Goal: Find specific page/section

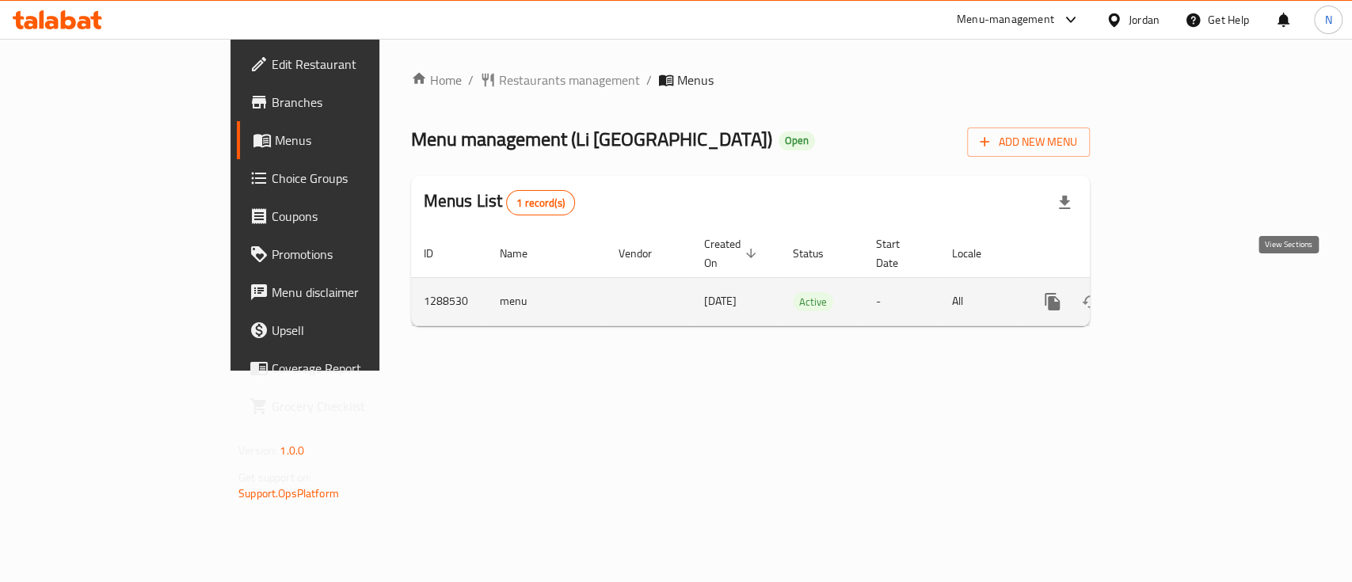
click at [1177, 292] on icon "enhanced table" at bounding box center [1167, 301] width 19 height 19
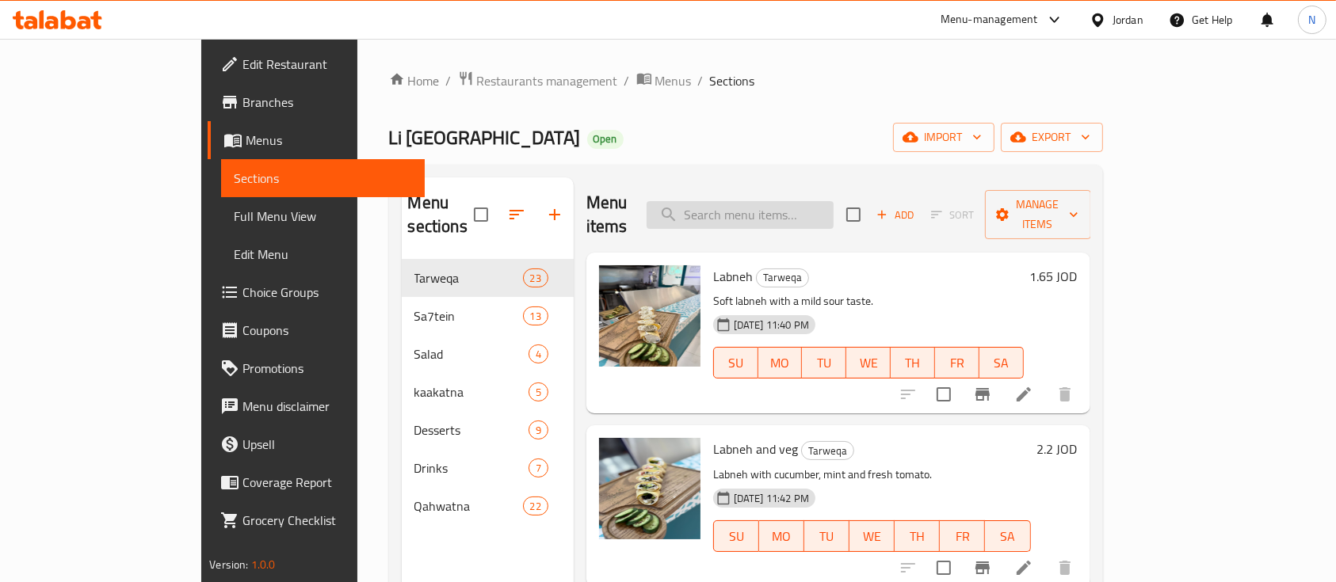
click at [769, 215] on input "search" at bounding box center [740, 215] width 187 height 28
paste input "sojok & cheese"
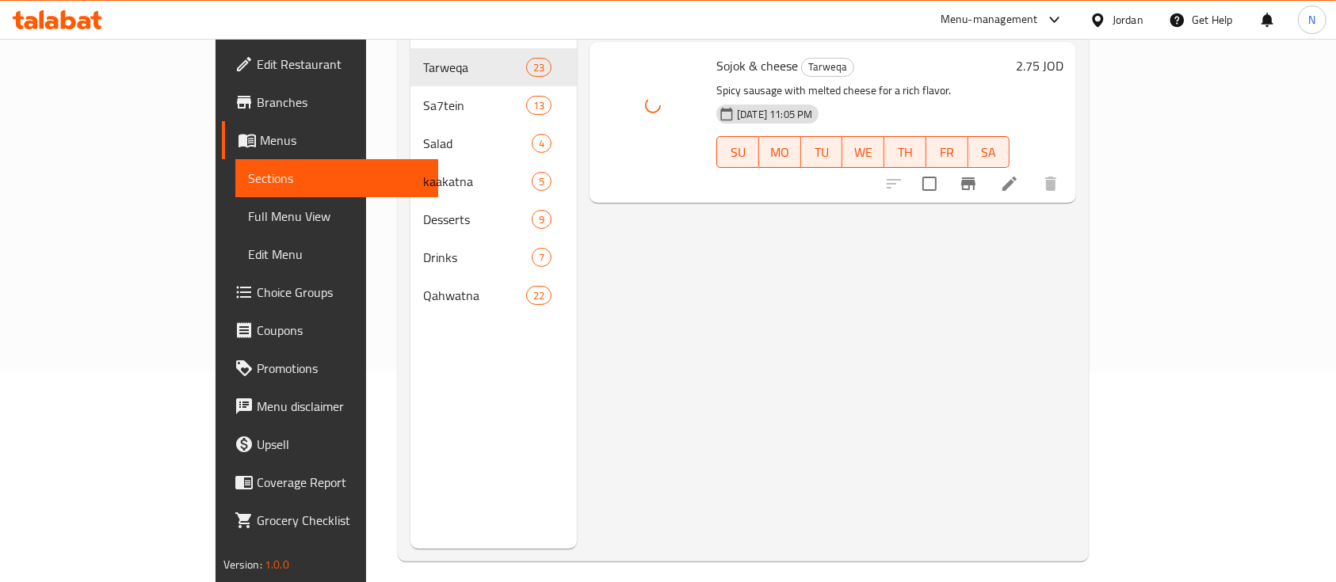
scroll to position [105, 0]
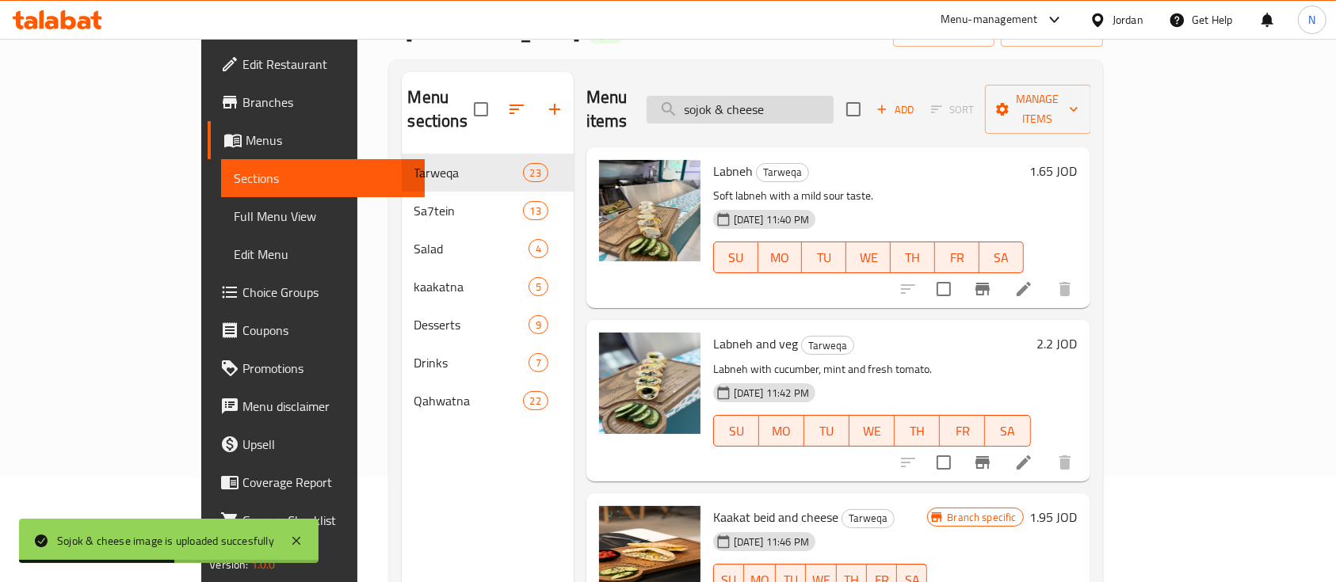
paste input "Mozzarella cheese"
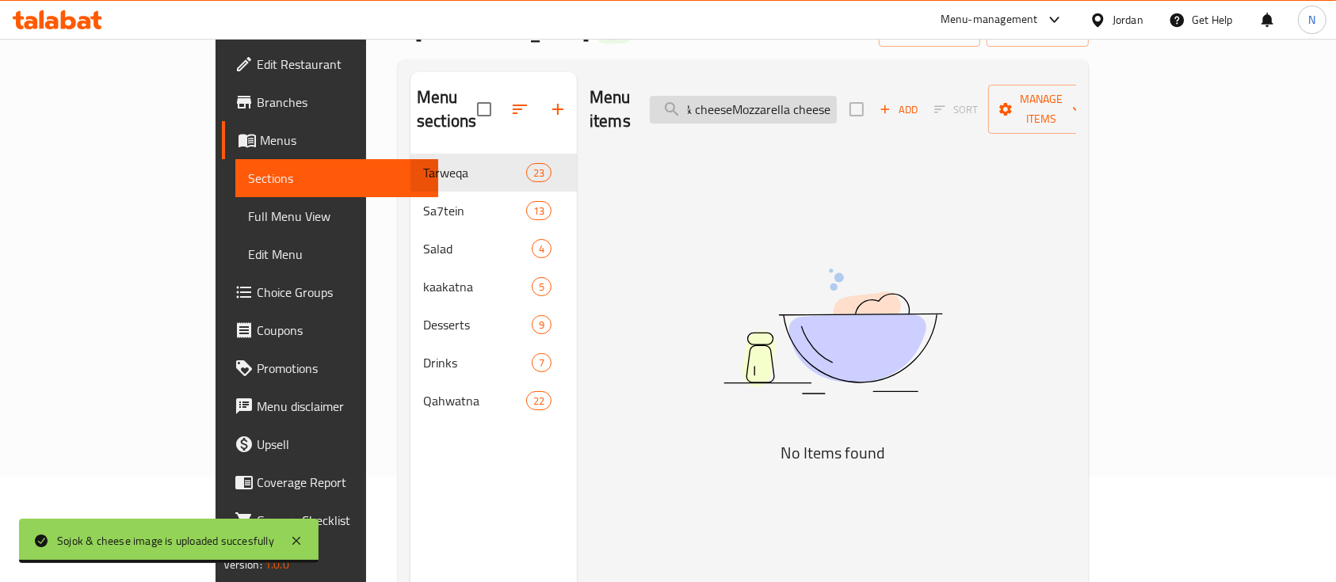
click at [811, 103] on input "sojok & cheeseMozzarella cheese" at bounding box center [743, 110] width 187 height 28
click at [809, 101] on input "sojok & cheeseMozzarella cheese" at bounding box center [743, 110] width 187 height 28
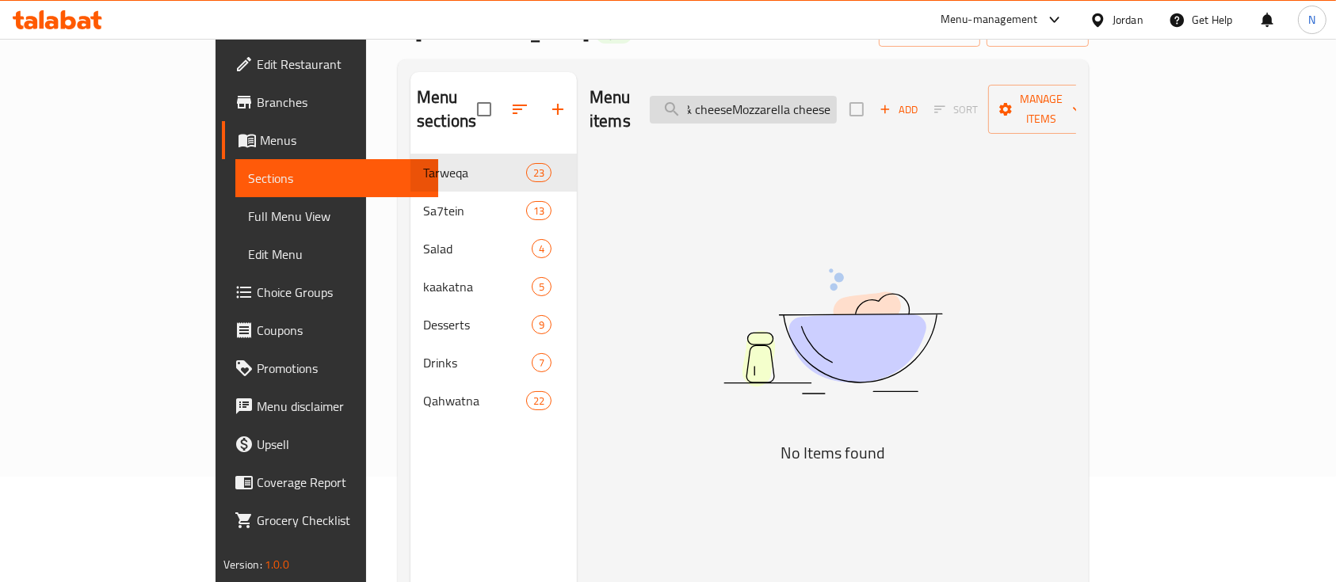
click at [810, 102] on input "sojok & cheeseMozzarella cheese" at bounding box center [743, 110] width 187 height 28
click at [810, 104] on input "sojok & cheeseMozzarella cheese" at bounding box center [743, 110] width 187 height 28
paste input "search"
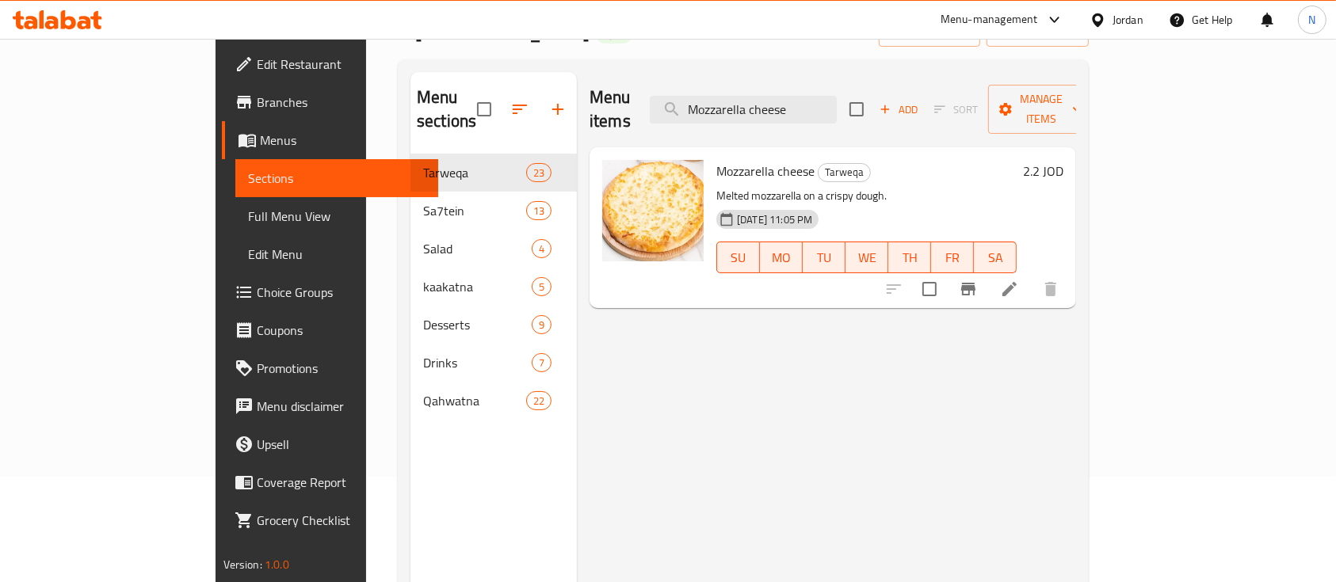
type input "Mozzarella cheese"
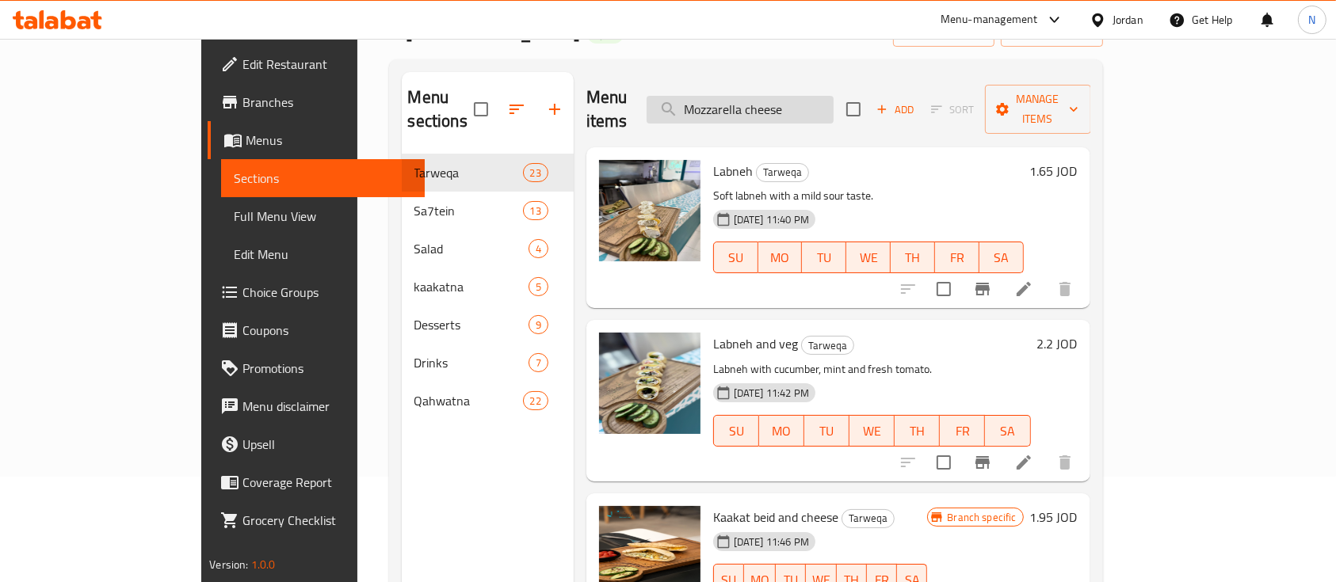
click at [833, 96] on input "Mozzarella cheese" at bounding box center [740, 110] width 187 height 28
click at [756, 96] on input "Mozzarella cheese" at bounding box center [740, 110] width 187 height 28
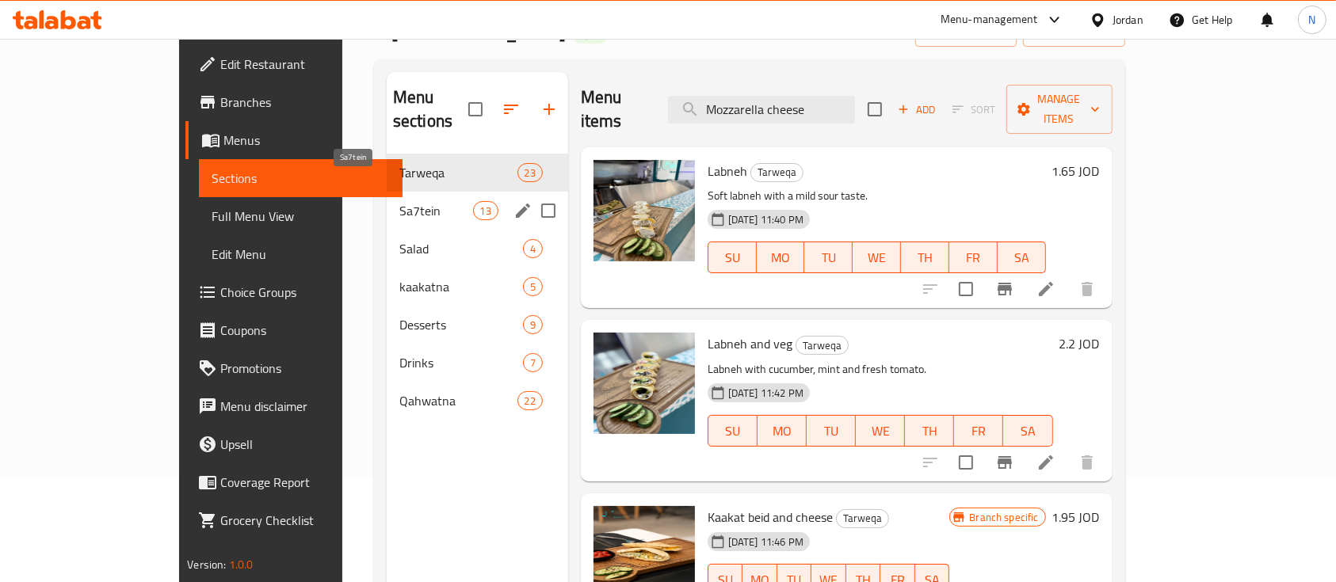
drag, startPoint x: 394, startPoint y: 187, endPoint x: 376, endPoint y: 166, distance: 27.6
click at [399, 201] on span "Sa7tein" at bounding box center [436, 210] width 74 height 19
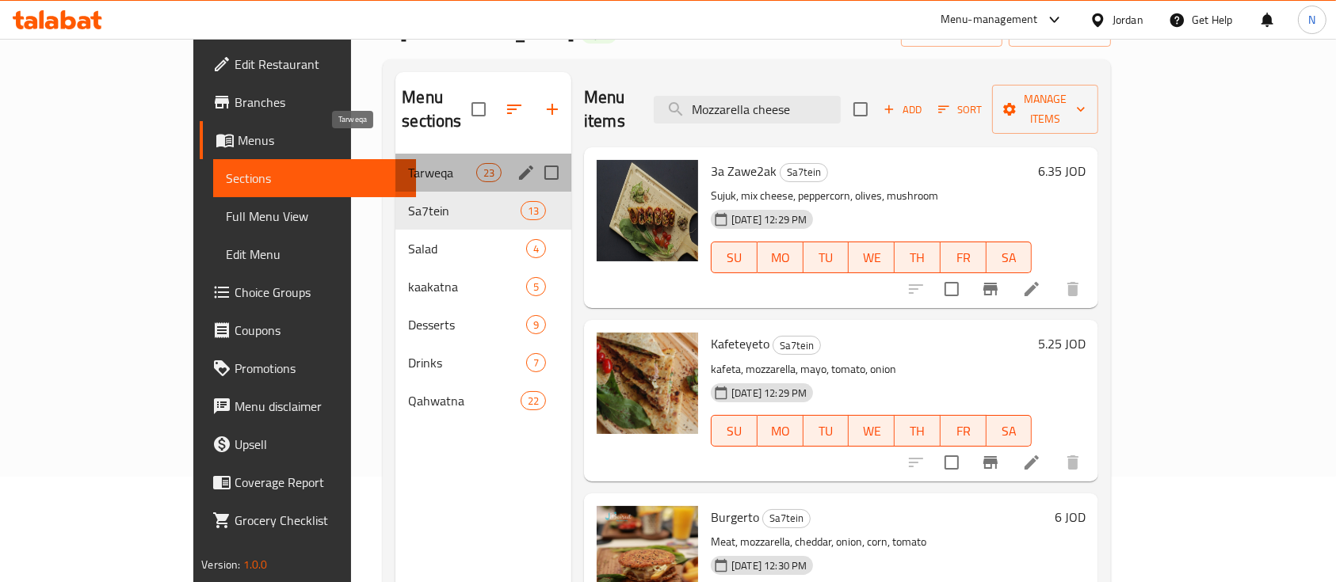
click at [408, 163] on span "Tarweqa" at bounding box center [441, 172] width 67 height 19
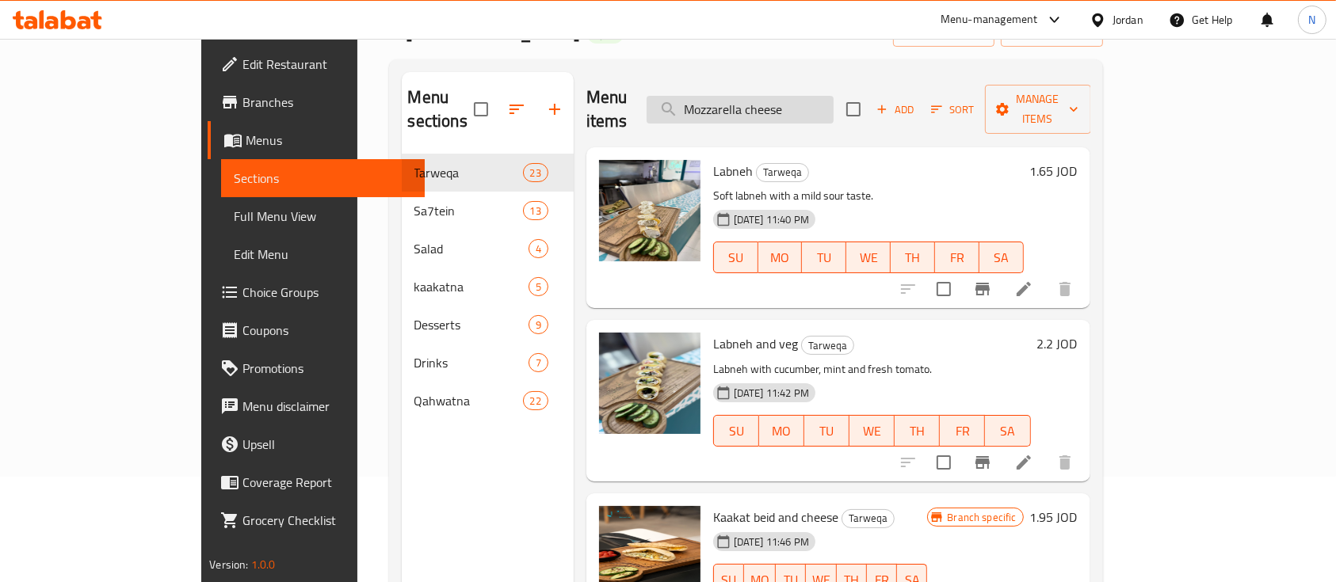
click at [833, 98] on input "Mozzarella cheese" at bounding box center [740, 110] width 187 height 28
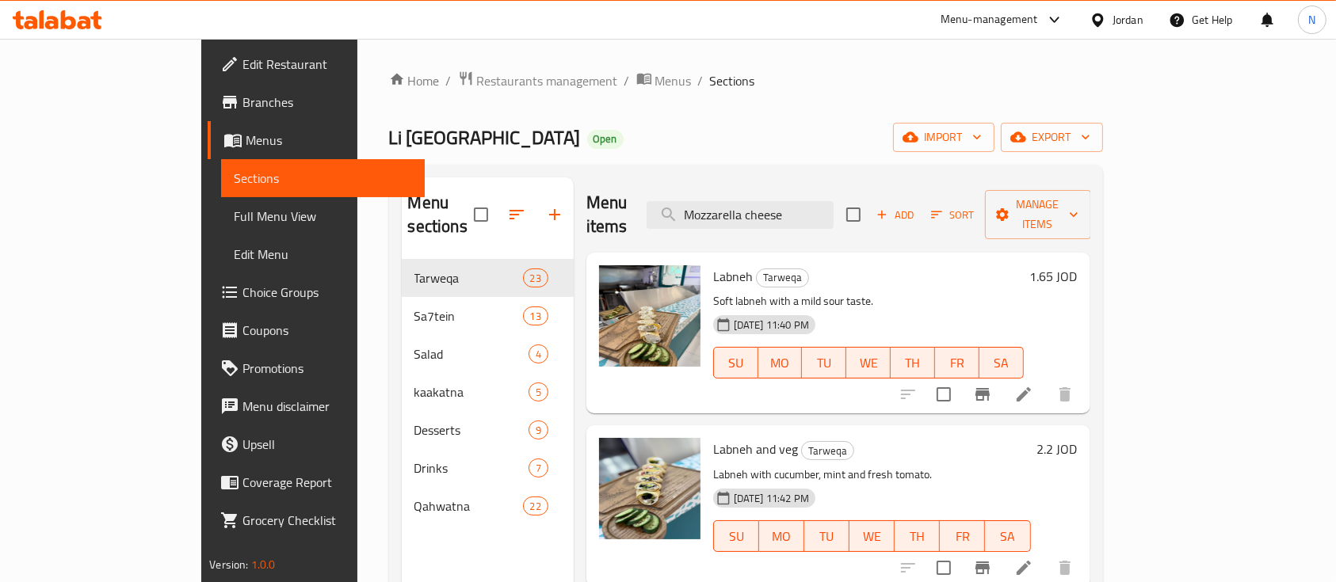
click at [50, 27] on icon at bounding box center [51, 22] width 13 height 13
